Goal: Task Accomplishment & Management: Use online tool/utility

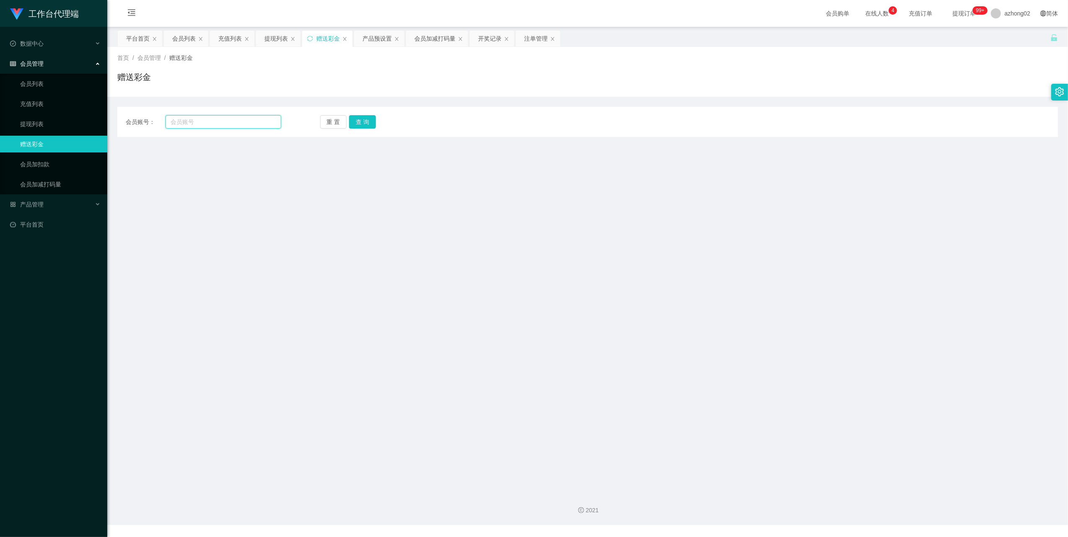
click at [193, 124] on input "text" at bounding box center [223, 121] width 116 height 13
paste input "ChuahBoonSing"
type input "ChuahBoonSing"
drag, startPoint x: 362, startPoint y: 124, endPoint x: 357, endPoint y: 129, distance: 7.4
click at [362, 126] on button "查 询" at bounding box center [362, 121] width 27 height 13
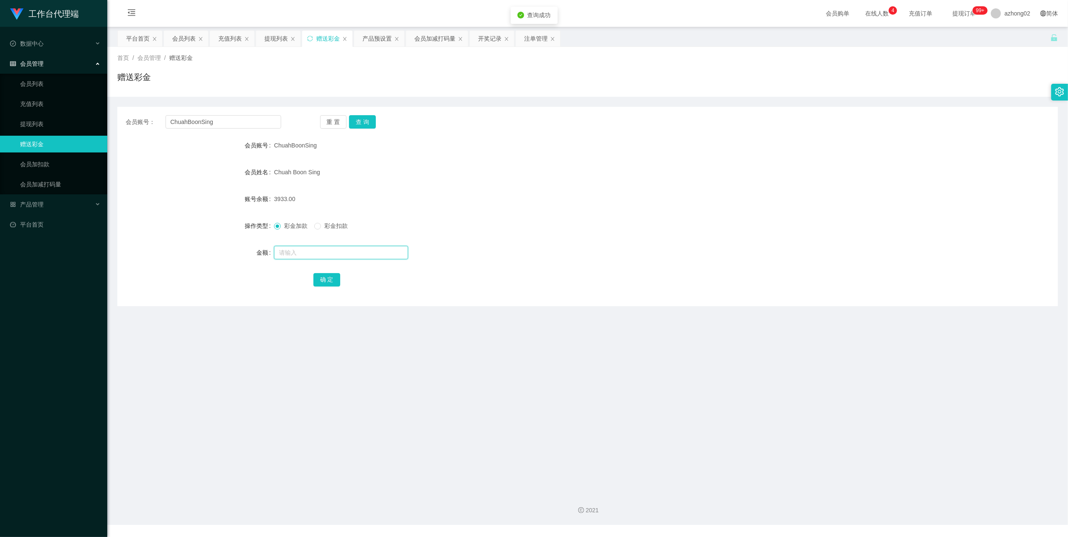
click at [299, 254] on input "text" at bounding box center [341, 252] width 134 height 13
type input "17"
click at [333, 275] on button "确 定" at bounding box center [326, 279] width 27 height 13
drag, startPoint x: 268, startPoint y: 128, endPoint x: 253, endPoint y: 121, distance: 16.3
click at [268, 128] on input "ChuahBoonSing" at bounding box center [223, 121] width 116 height 13
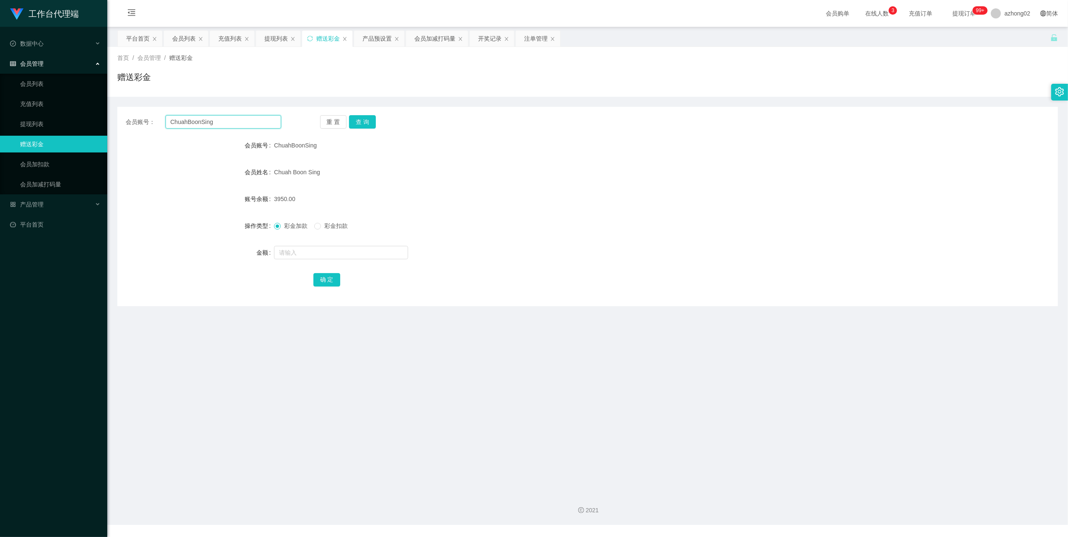
click at [245, 121] on input "ChuahBoonSing" at bounding box center [223, 121] width 116 height 13
paste input "HIAKH"
type input "CHIAKH"
click at [365, 116] on button "查 询" at bounding box center [362, 121] width 27 height 13
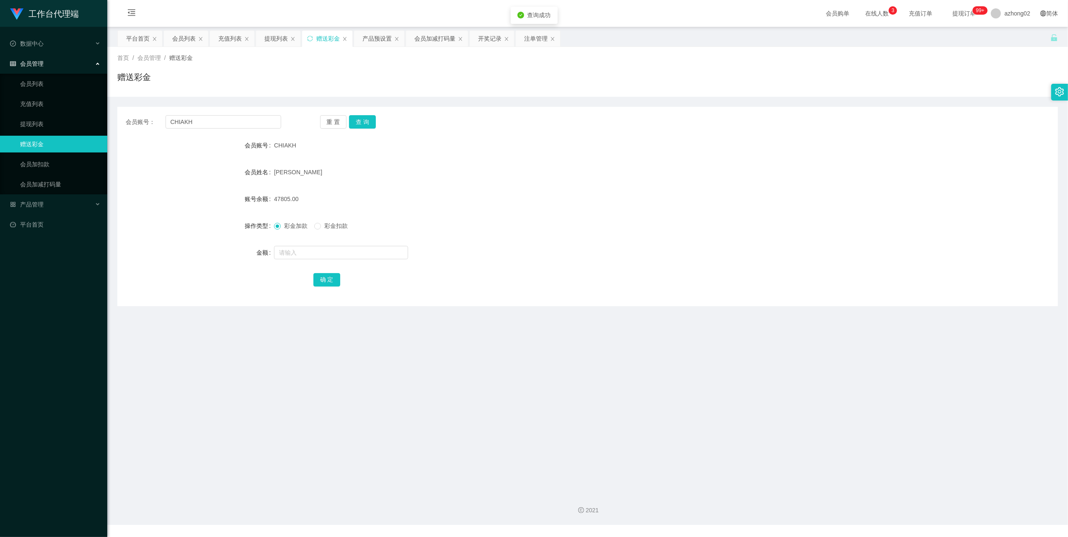
click at [307, 261] on form "会员账号 CHIAKH 会员姓名 CHIA [PERSON_NAME] 账号余额 47805.00 操作类型 彩金加款 彩金扣款 金额 确 定" at bounding box center [587, 212] width 940 height 151
click at [305, 252] on input "text" at bounding box center [341, 252] width 134 height 13
type input "2"
type input "15"
click at [319, 277] on button "确 定" at bounding box center [326, 279] width 27 height 13
